Goal: Information Seeking & Learning: Learn about a topic

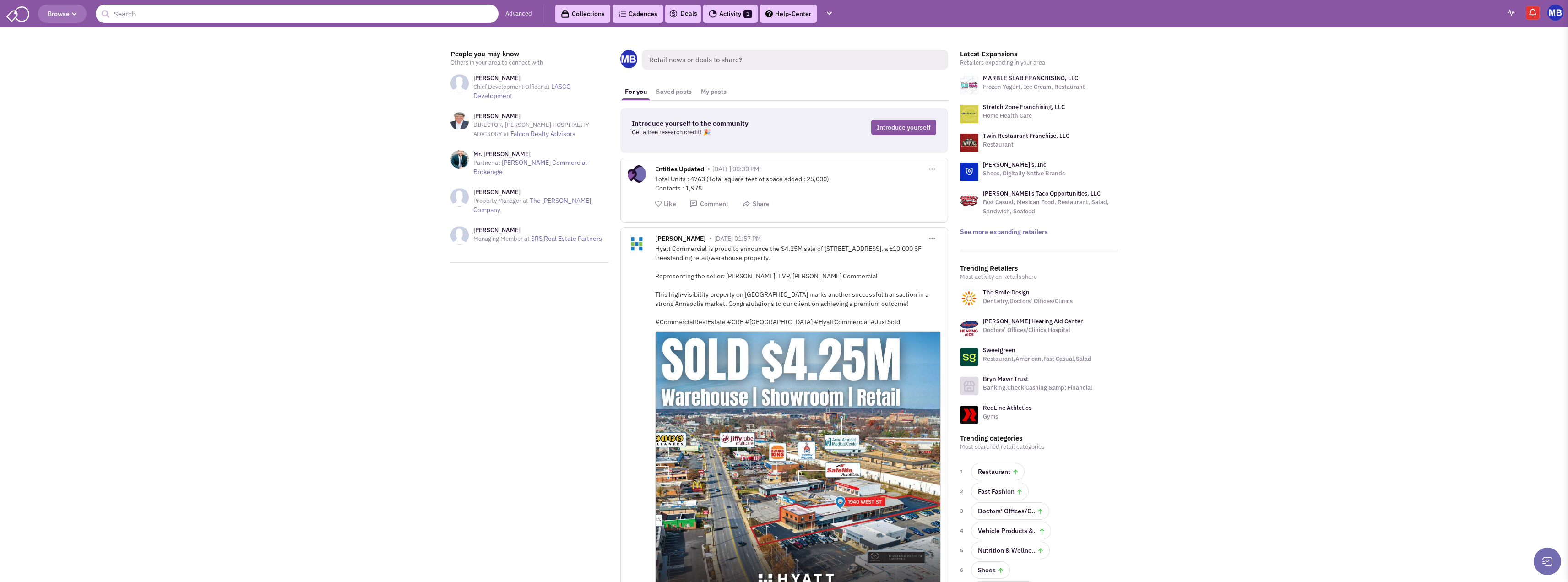
click at [287, 15] on input "text" at bounding box center [297, 14] width 403 height 18
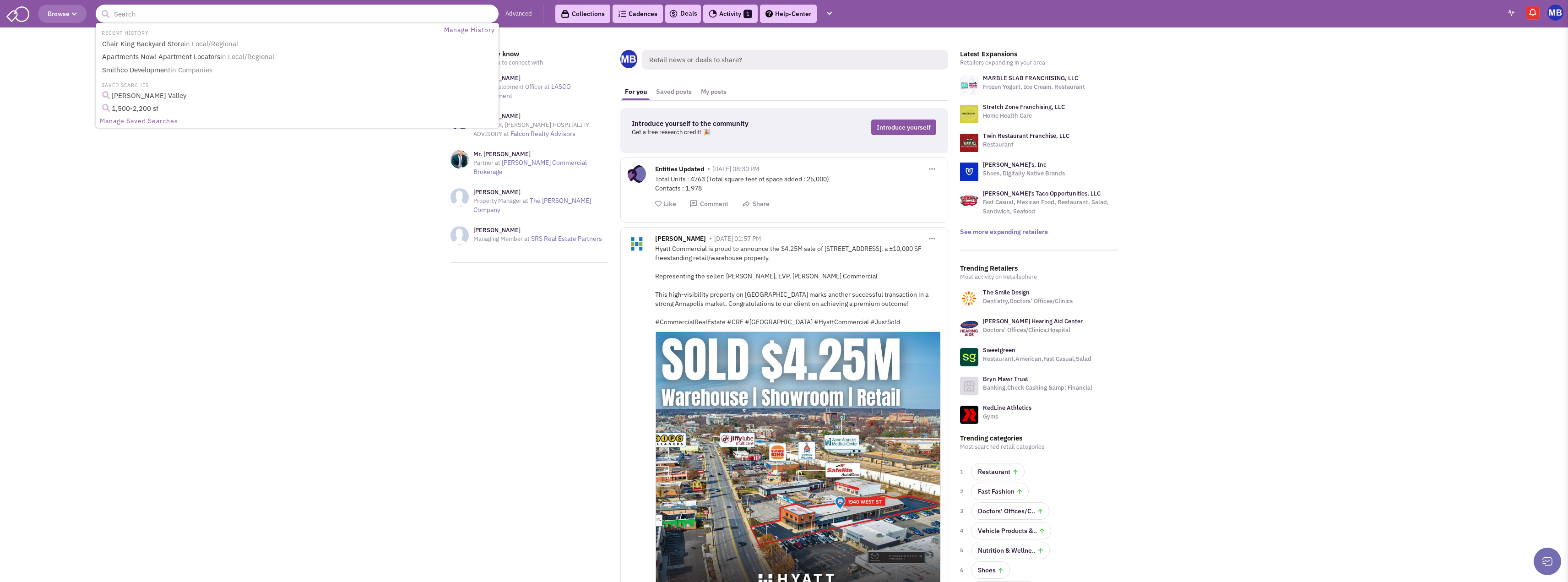
paste input "Denver Mattress"
type input "Denver Mattress"
click at [99, 7] on button "submit" at bounding box center [105, 14] width 14 height 14
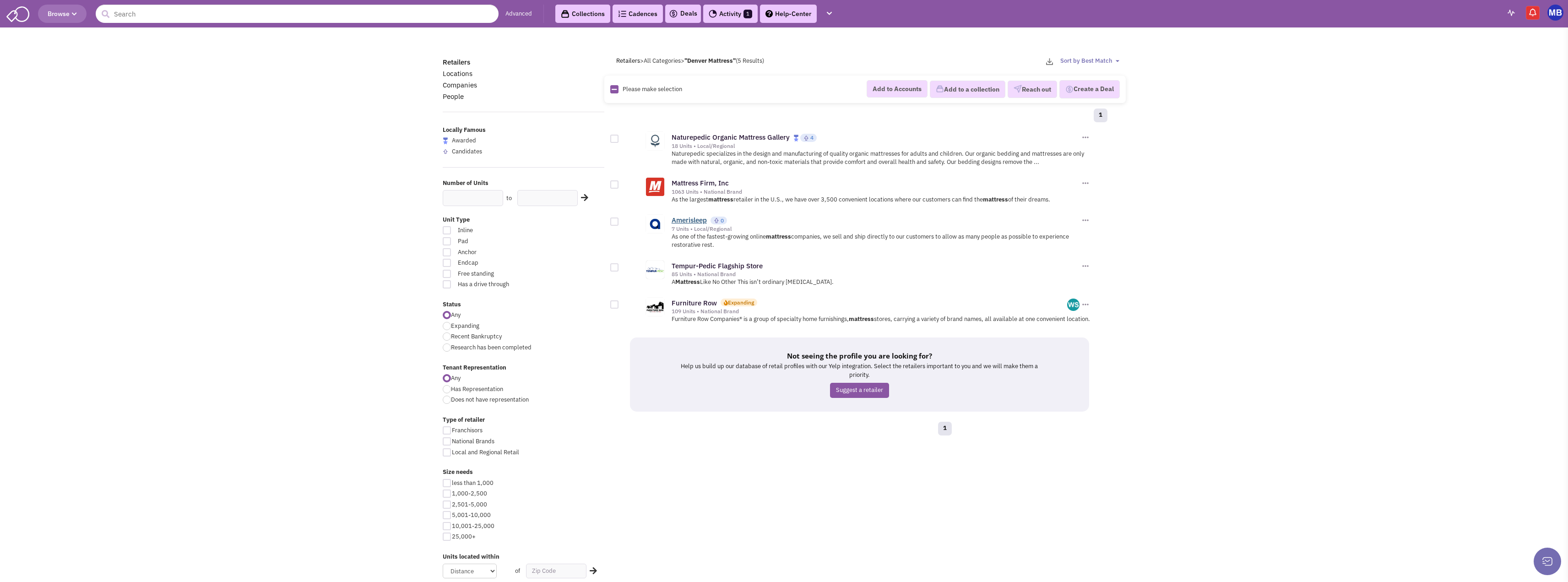
click at [698, 223] on link "Amerisleep" at bounding box center [689, 220] width 35 height 9
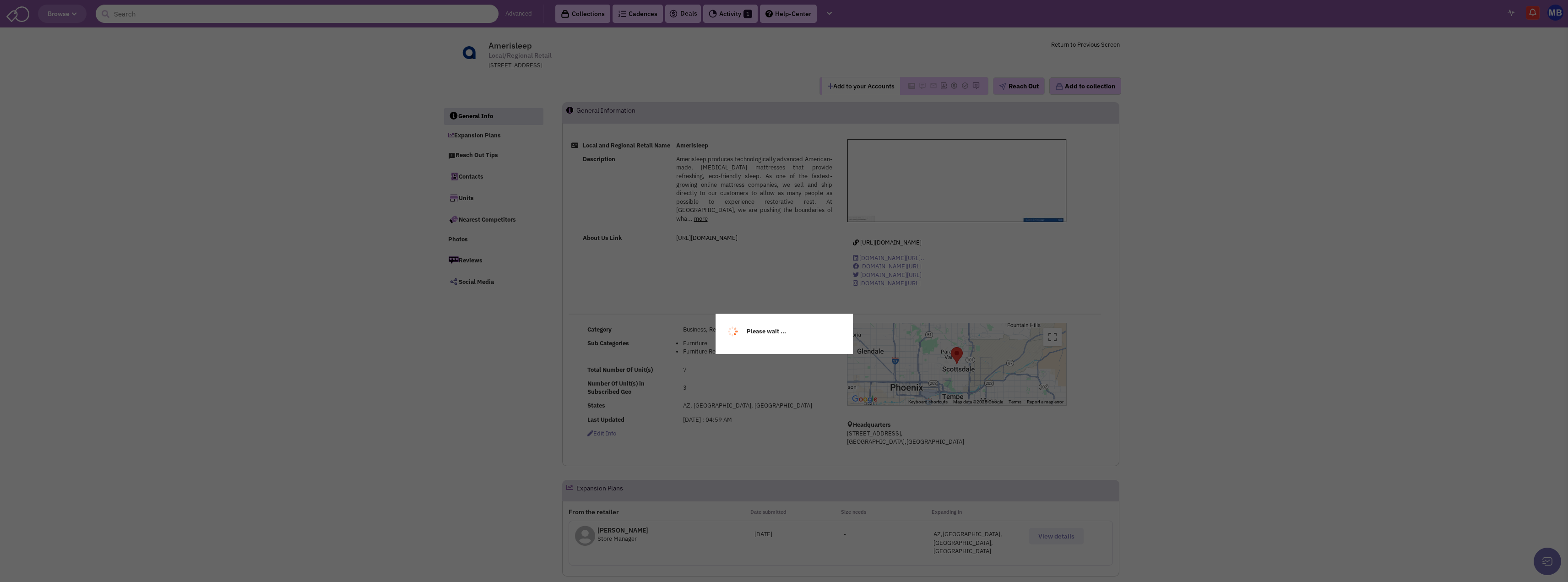
select select
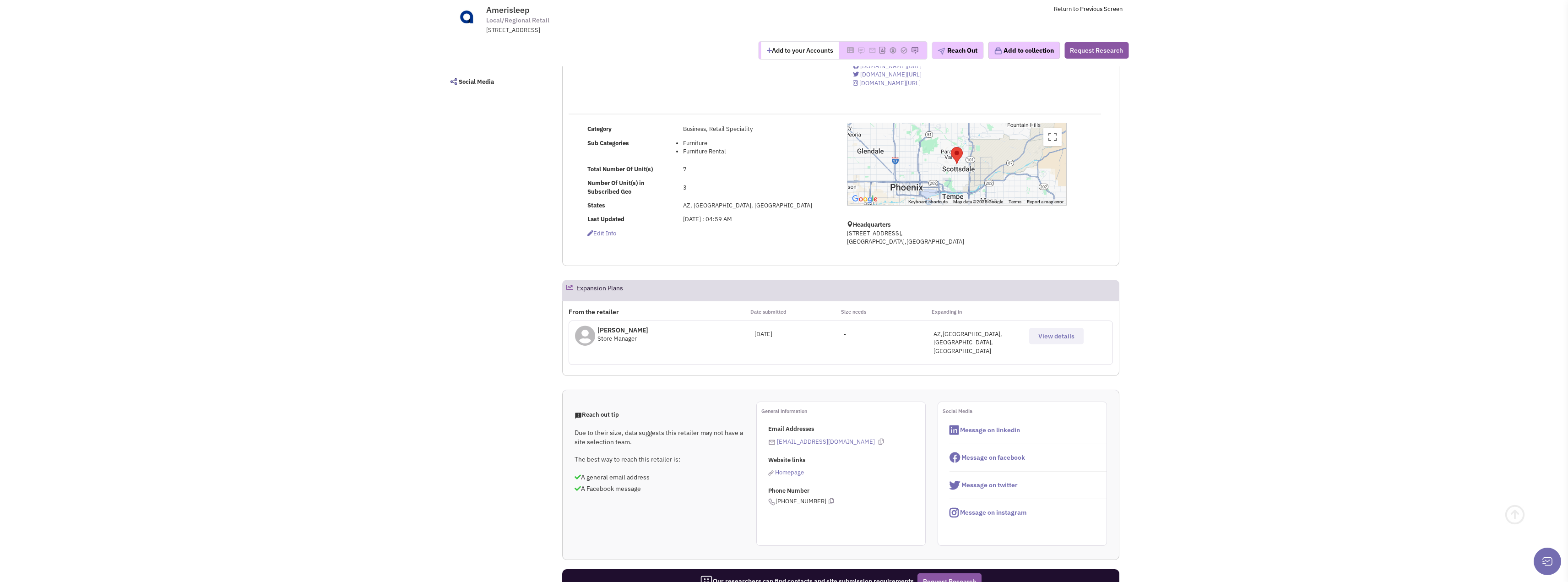
scroll to position [138, 0]
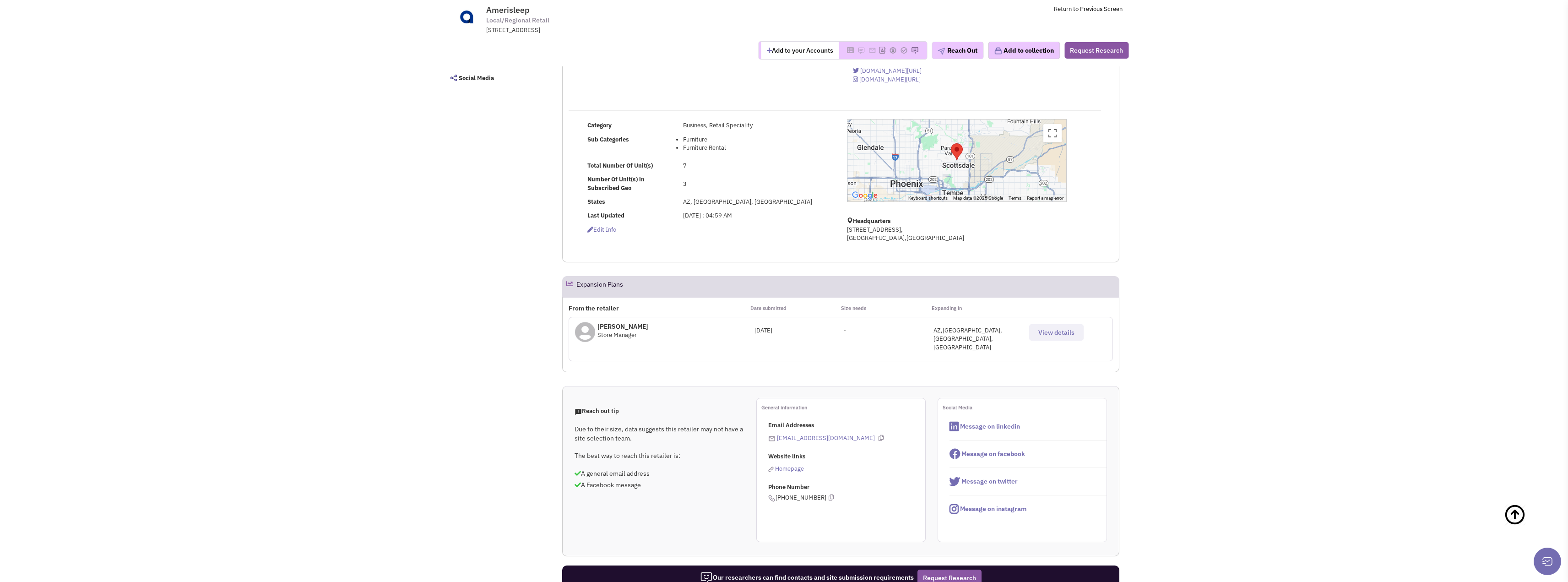
click at [1060, 335] on span "View details" at bounding box center [1056, 332] width 36 height 9
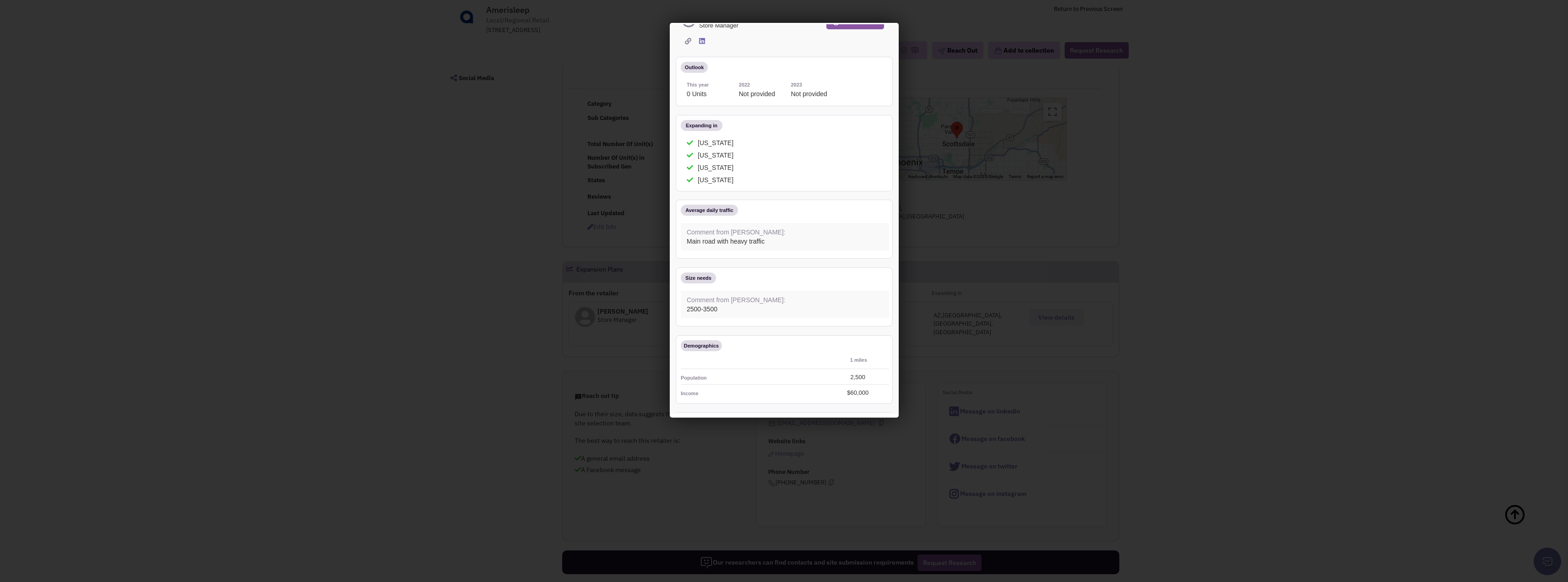
scroll to position [0, 0]
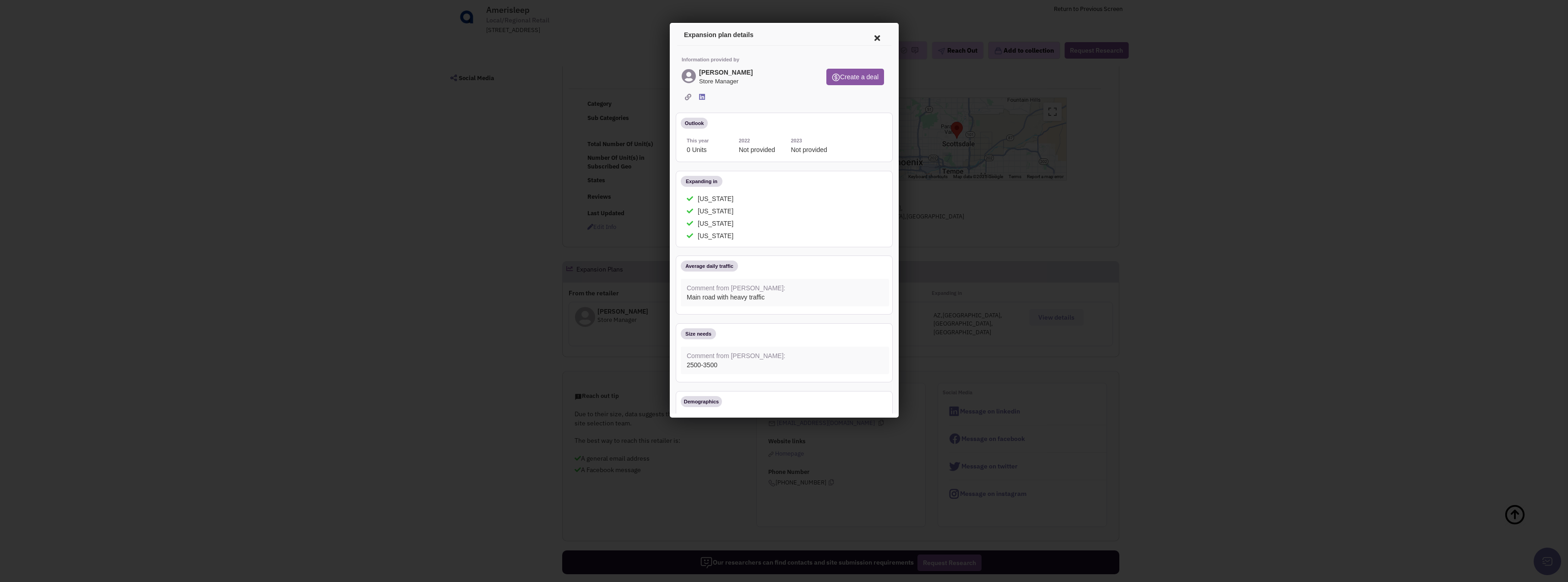
click at [701, 94] on icon at bounding box center [700, 95] width 6 height 7
click at [877, 34] on icon at bounding box center [875, 37] width 19 height 22
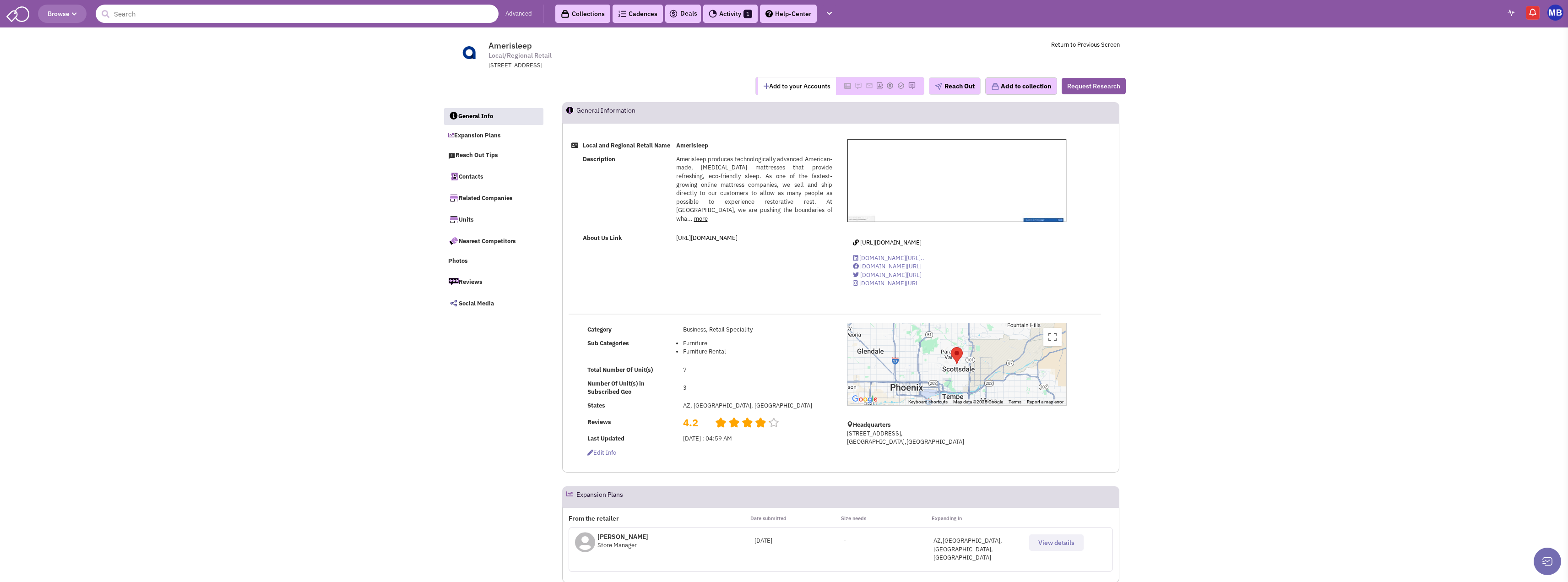
click at [311, 14] on input "text" at bounding box center [297, 14] width 403 height 18
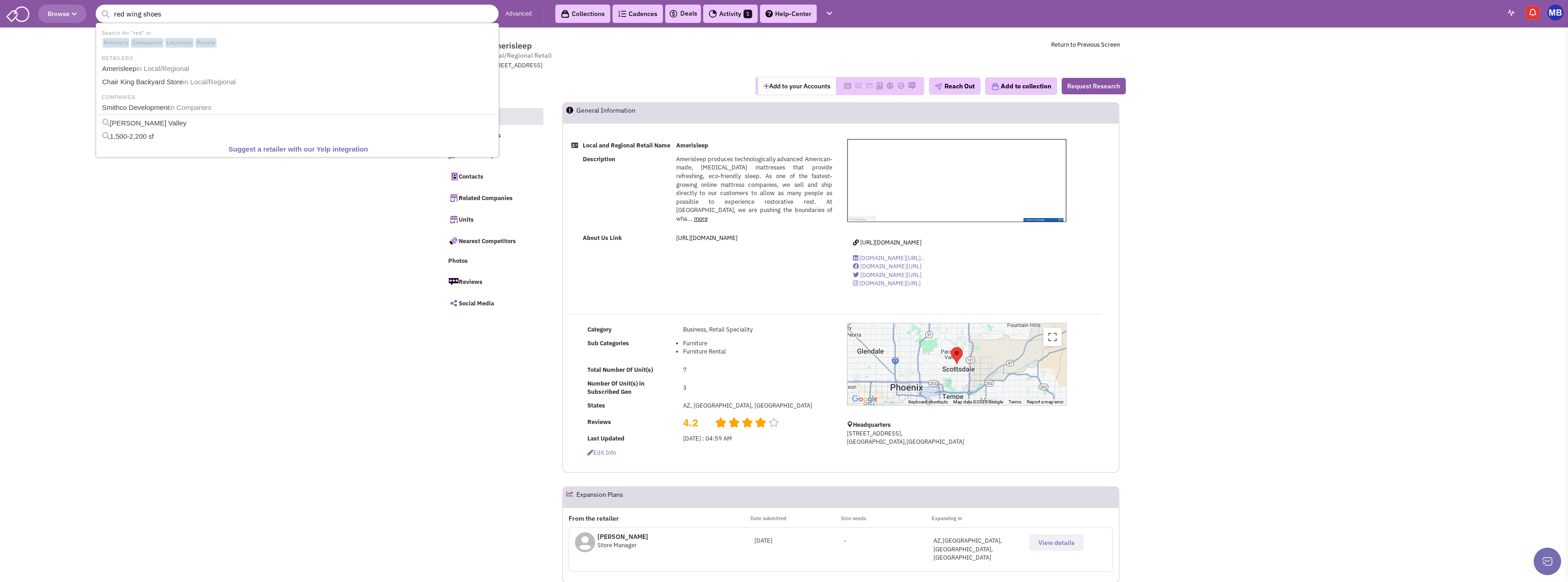
type input "red wing shoes"
click at [99, 7] on button "submit" at bounding box center [105, 14] width 14 height 14
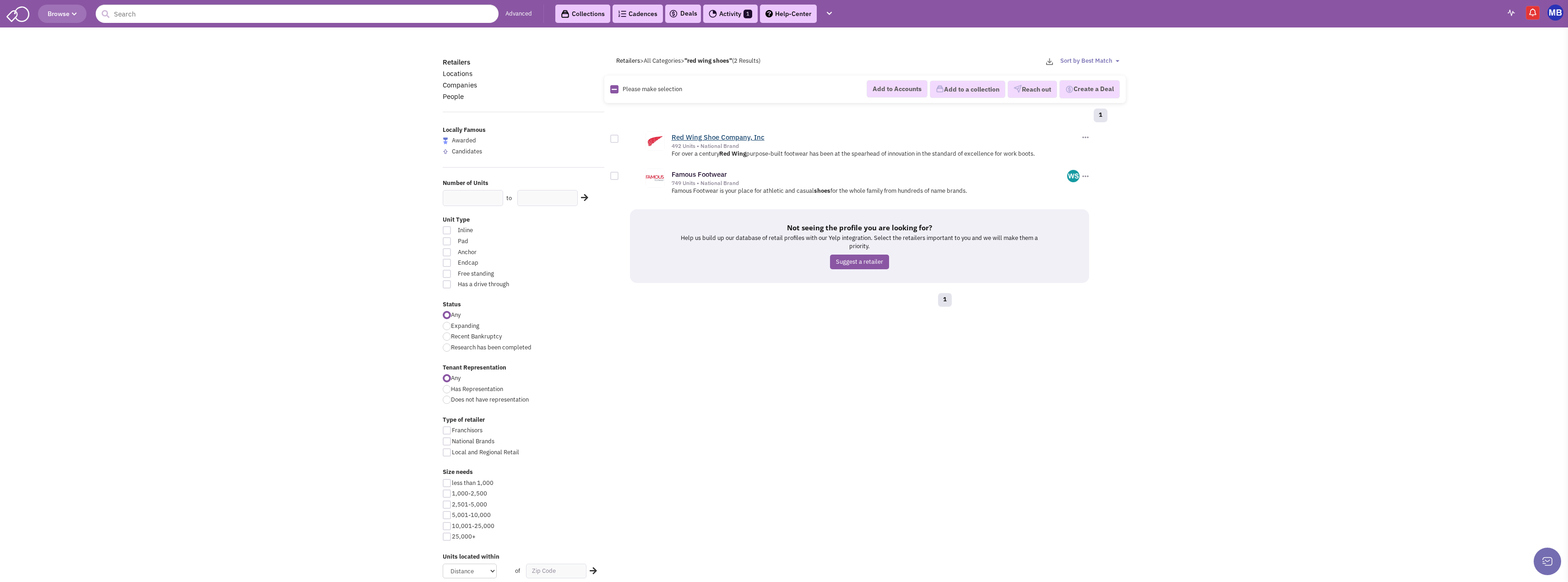
click at [738, 136] on link "Red Wing Shoe Company, Inc" at bounding box center [718, 137] width 93 height 9
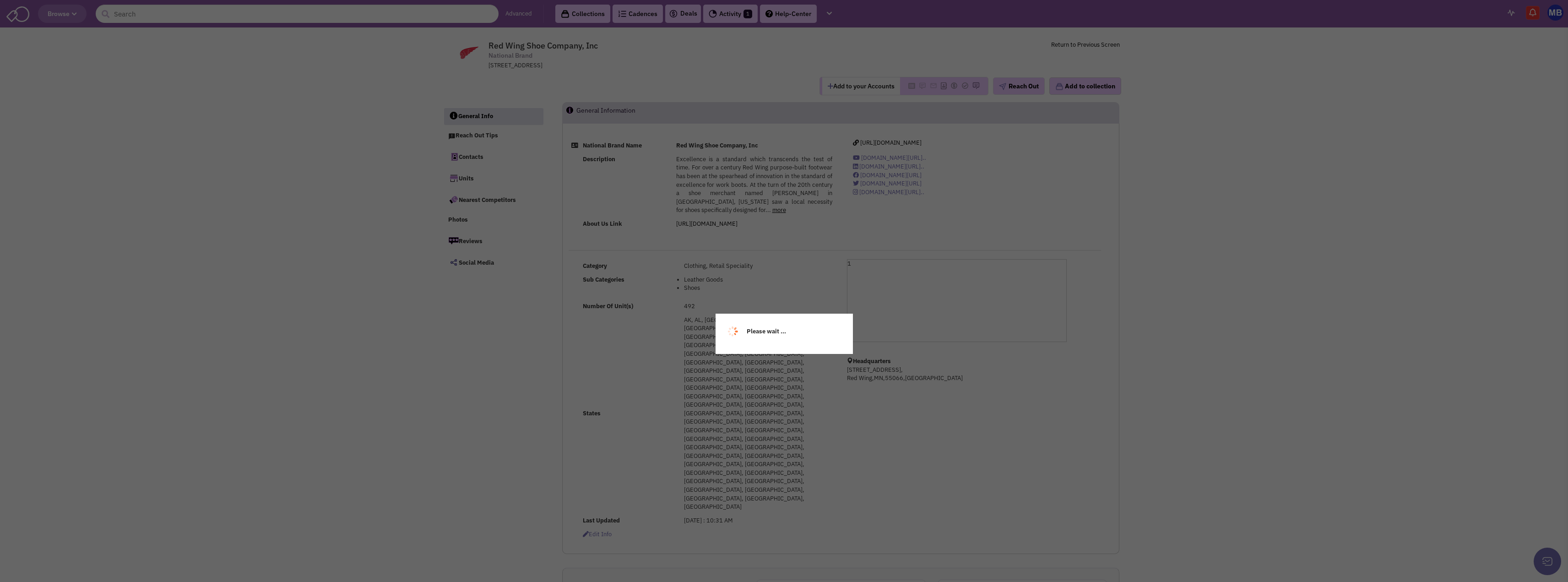
select select
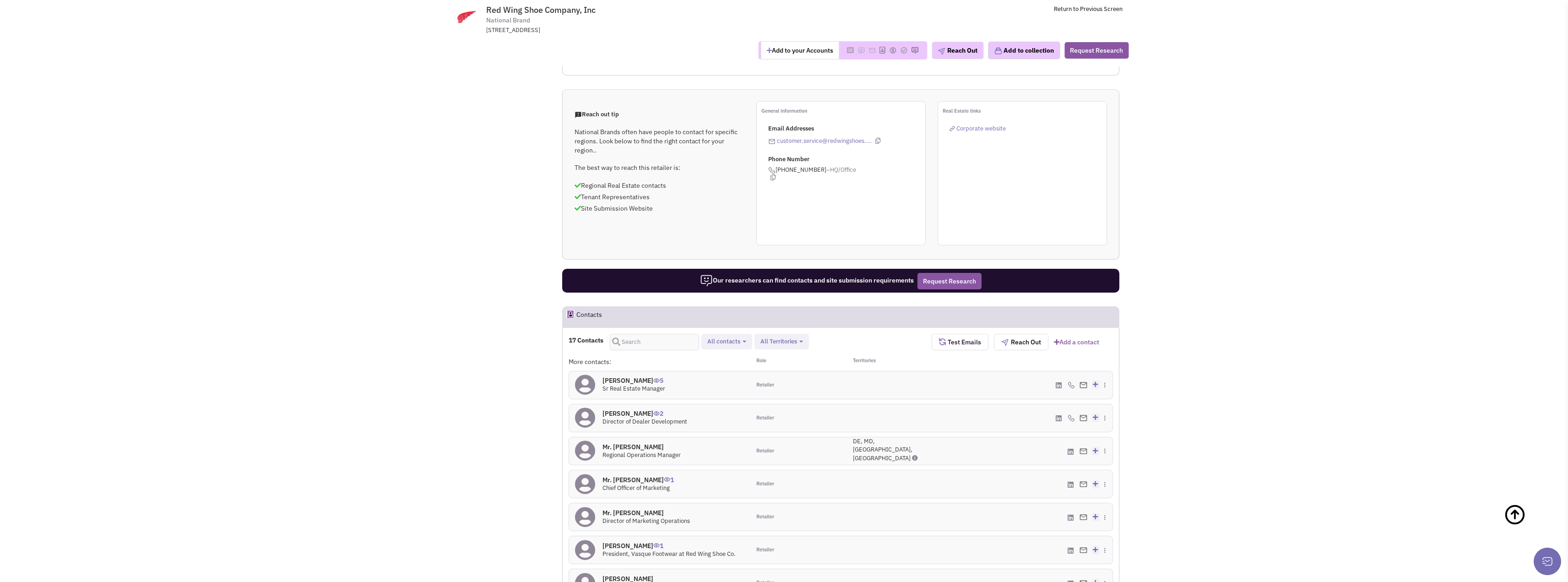
scroll to position [422, 0]
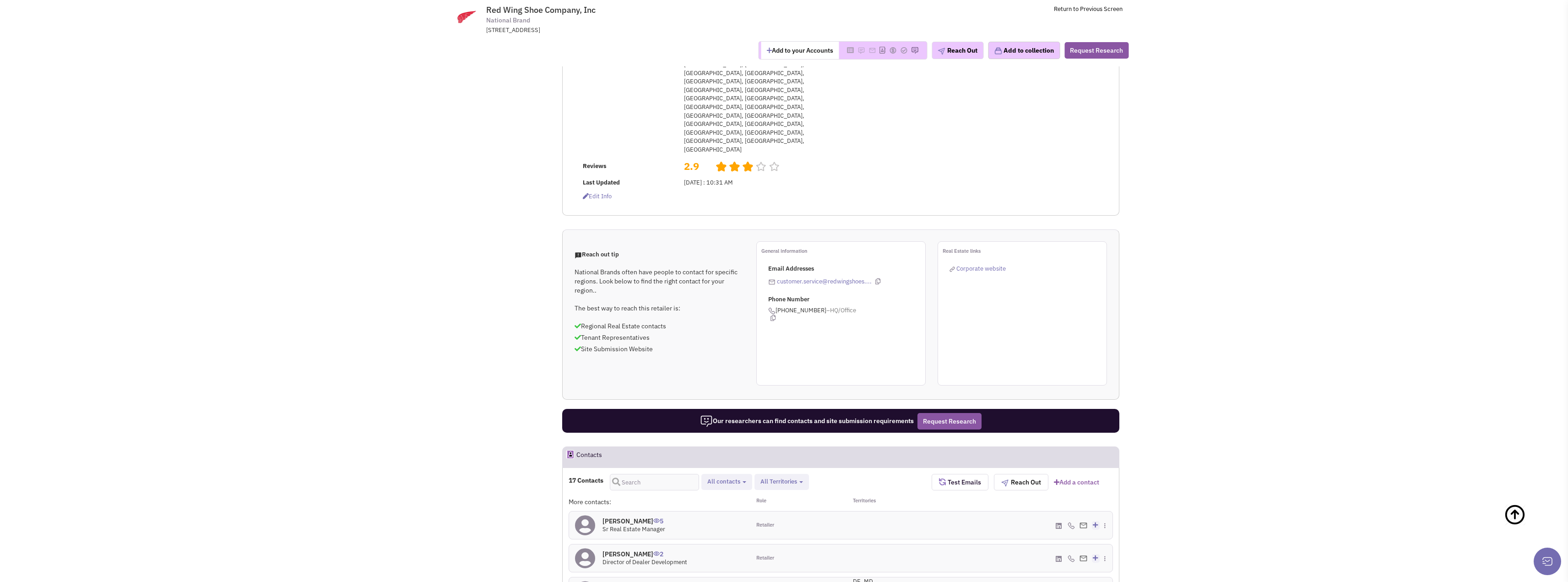
scroll to position [376, 0]
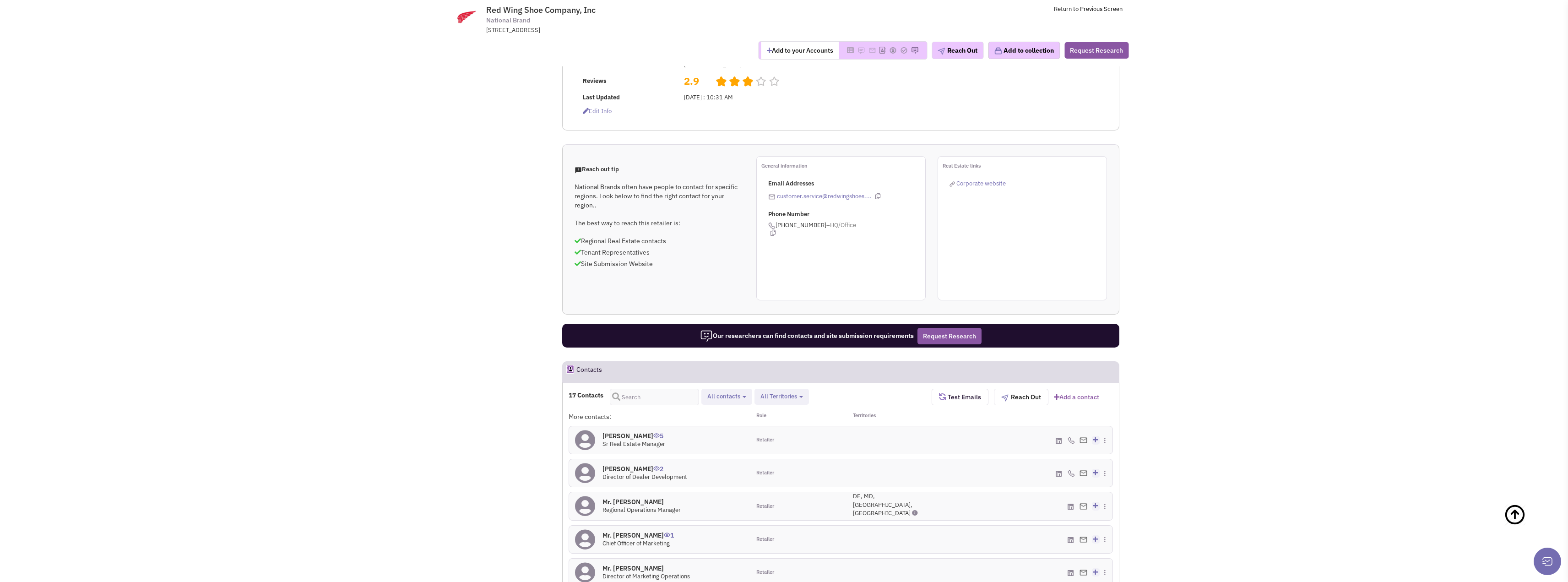
click at [1059, 470] on icon at bounding box center [1059, 473] width 6 height 7
click at [1060, 437] on icon at bounding box center [1059, 440] width 6 height 7
